Goal: Check status

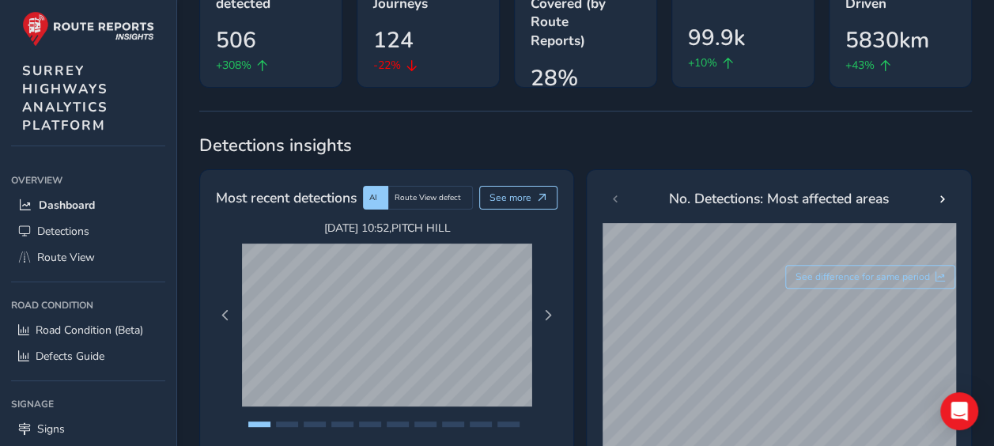
scroll to position [237, 0]
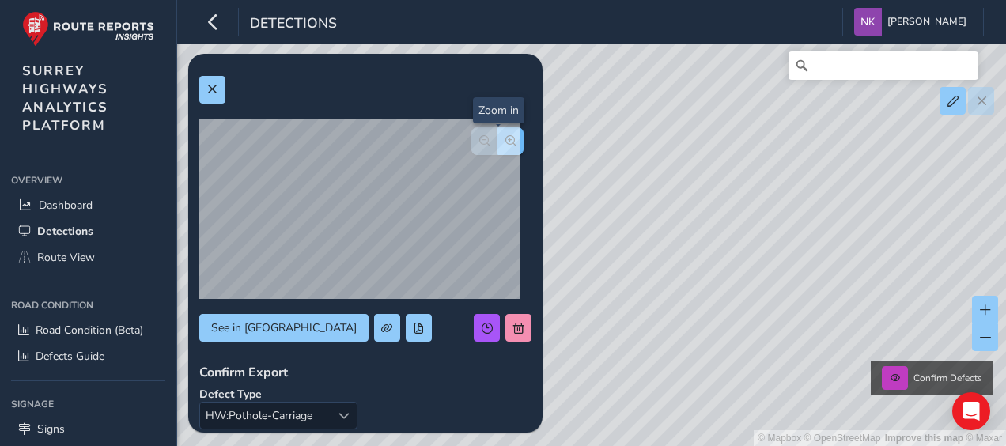
click at [505, 139] on span "button" at bounding box center [510, 140] width 11 height 11
click at [505, 135] on span "button" at bounding box center [510, 140] width 11 height 11
click at [505, 142] on span "button" at bounding box center [510, 140] width 11 height 11
